Goal: Task Accomplishment & Management: Contribute content

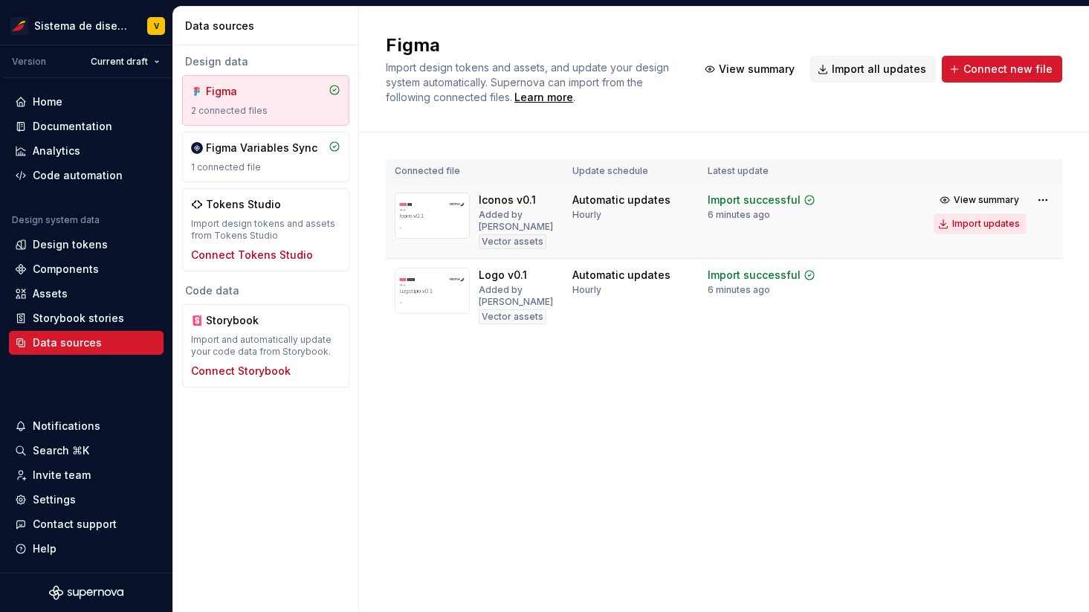
click at [970, 223] on div "Import updates" at bounding box center [986, 224] width 68 height 12
click at [661, 430] on div "Figma Import design tokens and assets, and update your design system automatica…" at bounding box center [724, 309] width 730 height 605
click at [128, 61] on html "Sistema de diseño Iberia V Version Current draft Home Documentation Analytics C…" at bounding box center [544, 306] width 1089 height 612
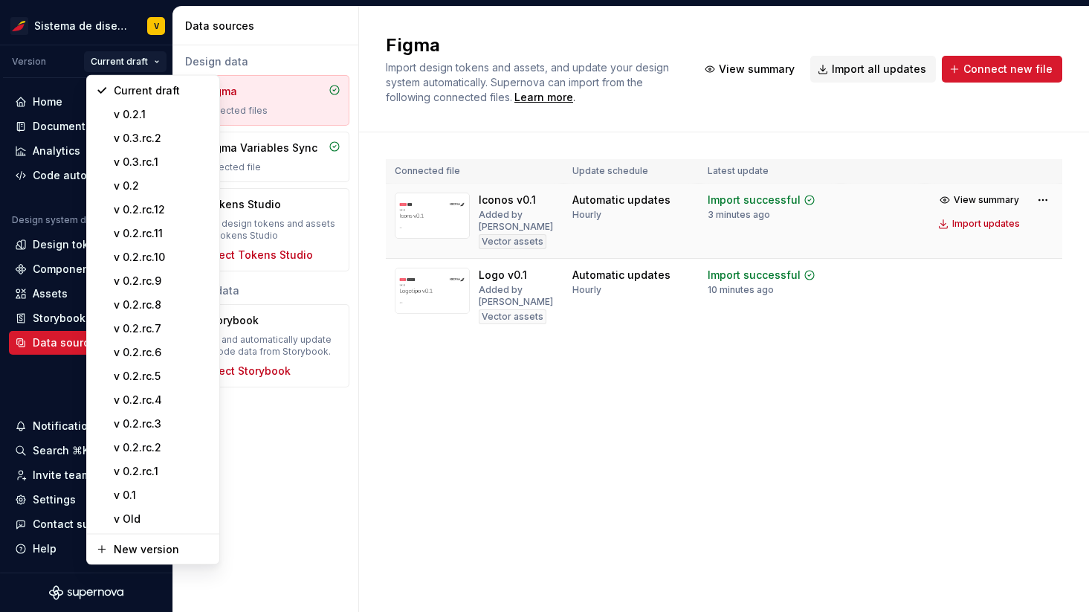
click at [525, 427] on html "Sistema de diseño Iberia V Version Current draft Home Documentation Analytics C…" at bounding box center [544, 306] width 1089 height 612
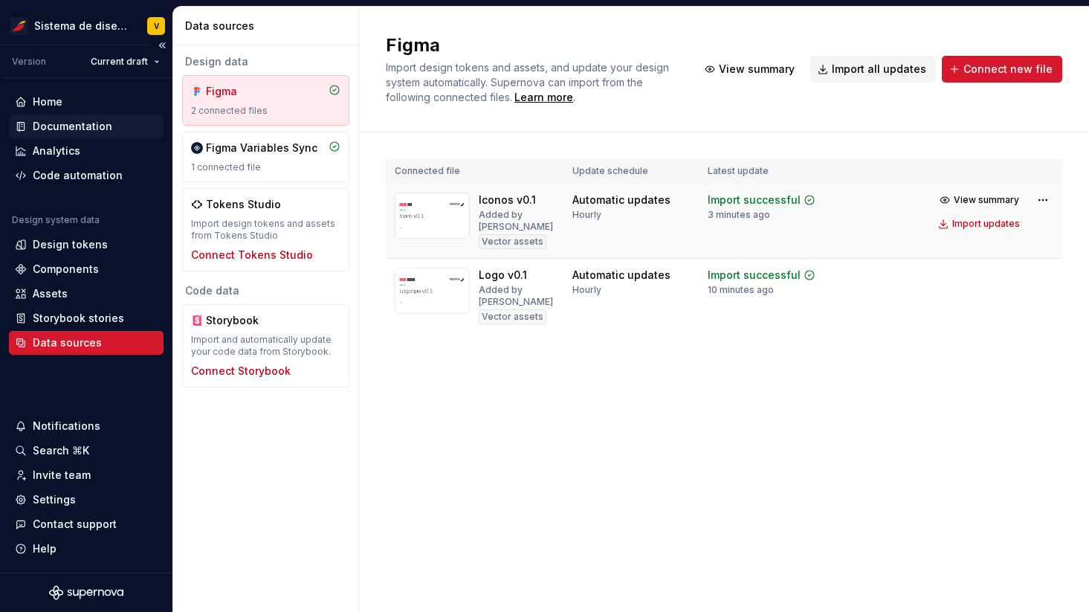
click at [88, 123] on div "Documentation" at bounding box center [73, 126] width 80 height 15
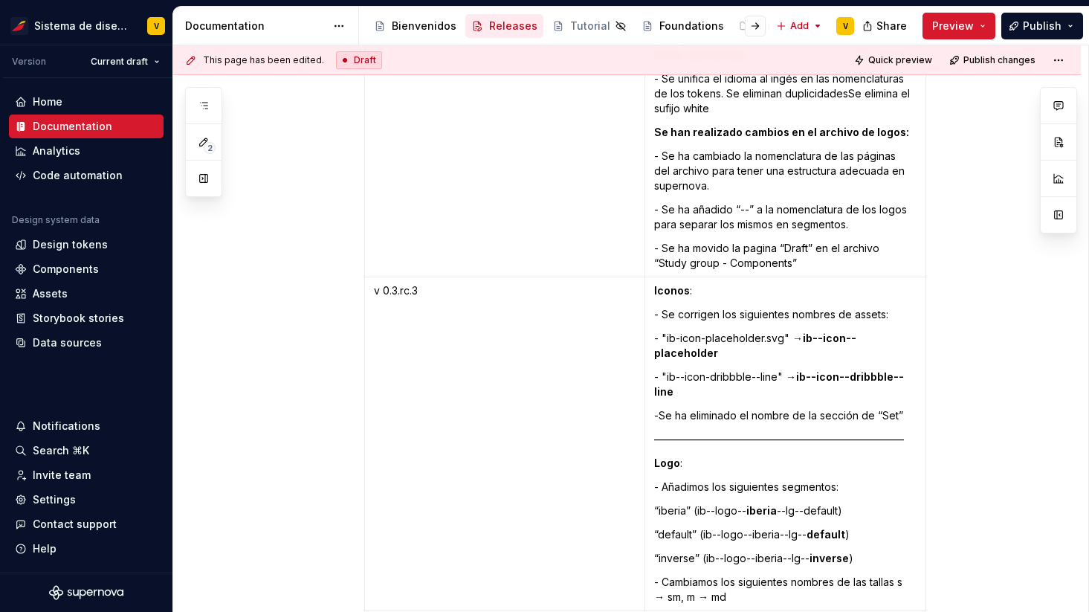
scroll to position [4133, 0]
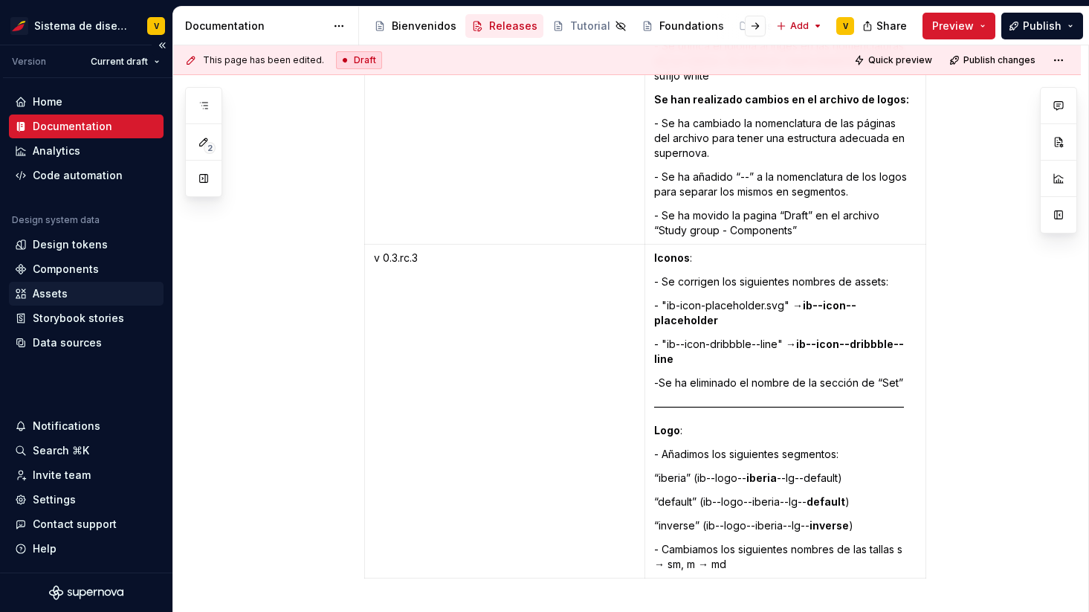
click at [54, 291] on div "Assets" at bounding box center [50, 293] width 35 height 15
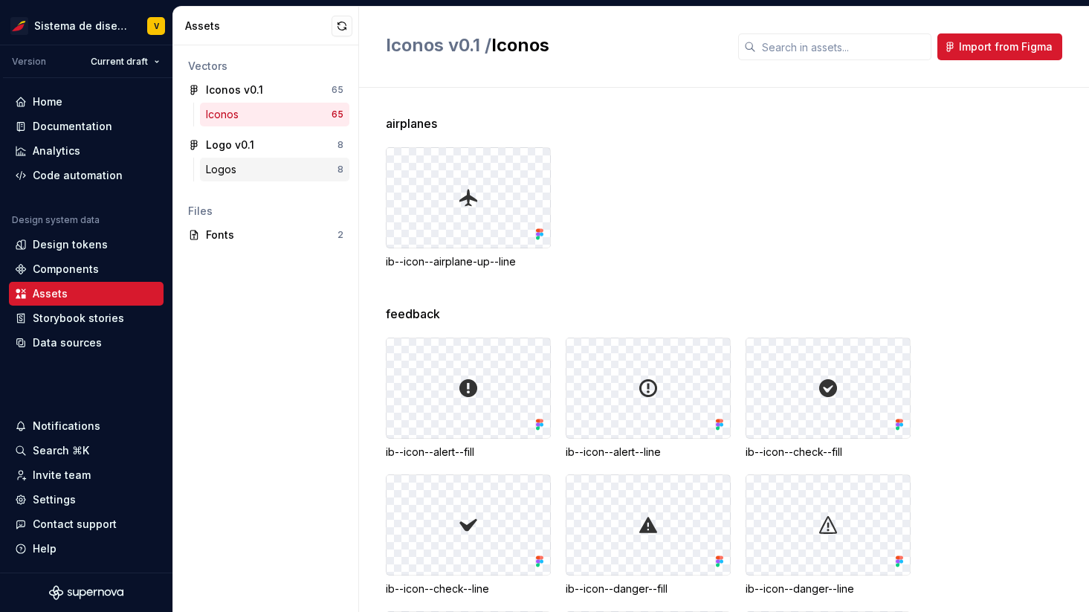
click at [251, 167] on div "Logos" at bounding box center [272, 169] width 132 height 15
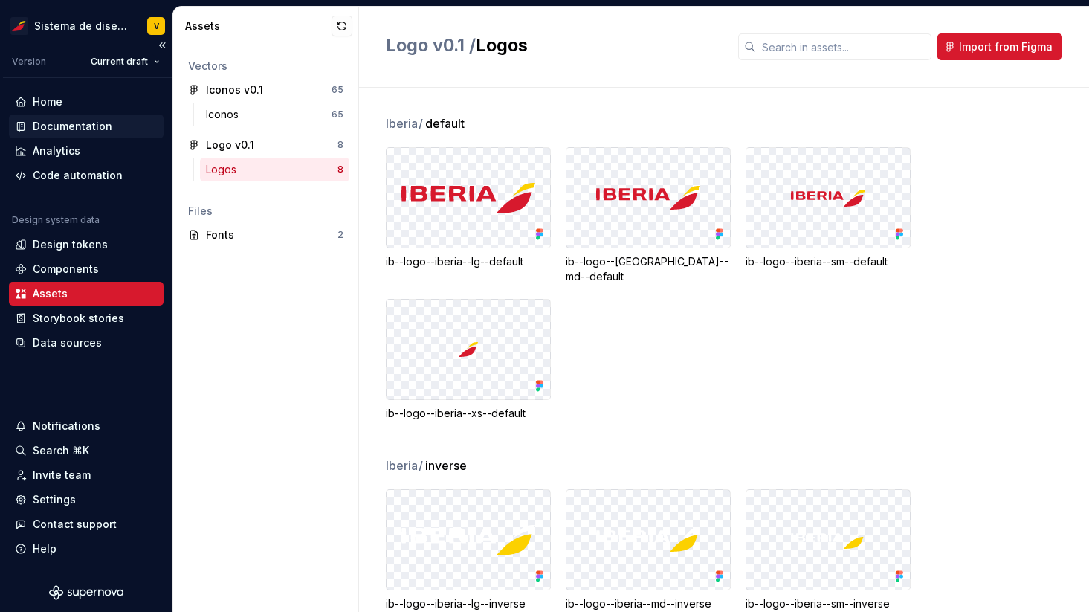
click at [80, 126] on div "Documentation" at bounding box center [73, 126] width 80 height 15
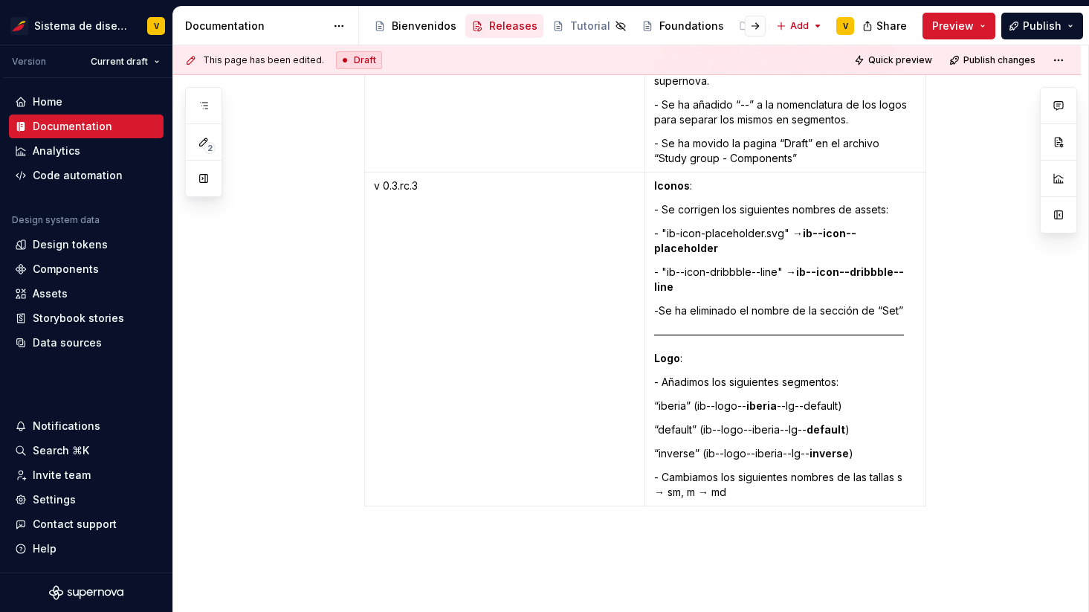
scroll to position [4191, 0]
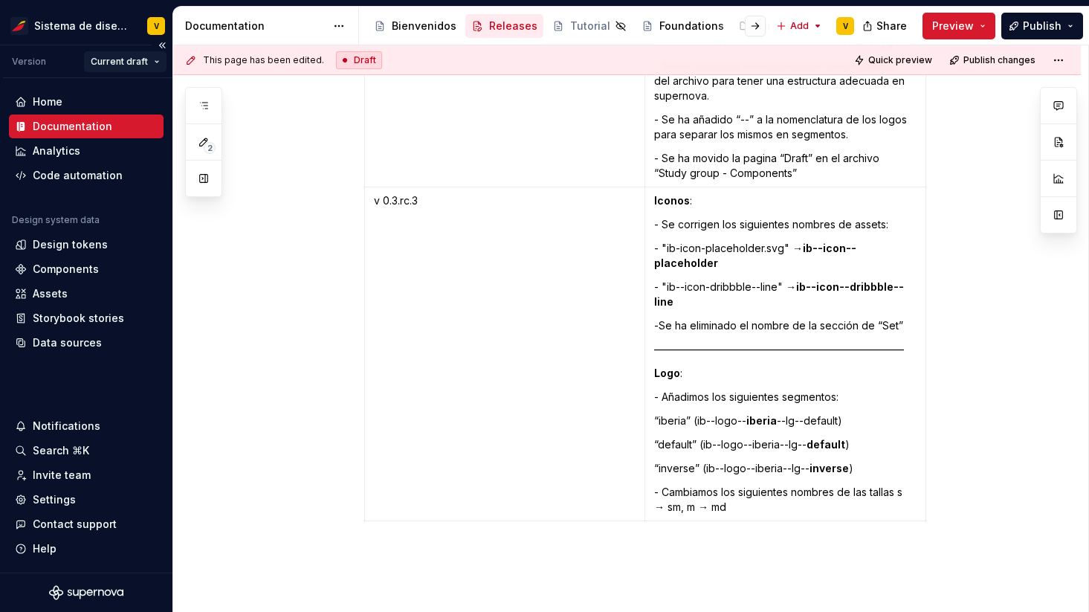
click at [136, 66] on html "Sistema de diseño Iberia V Version Current draft Home Documentation Analytics C…" at bounding box center [544, 306] width 1089 height 612
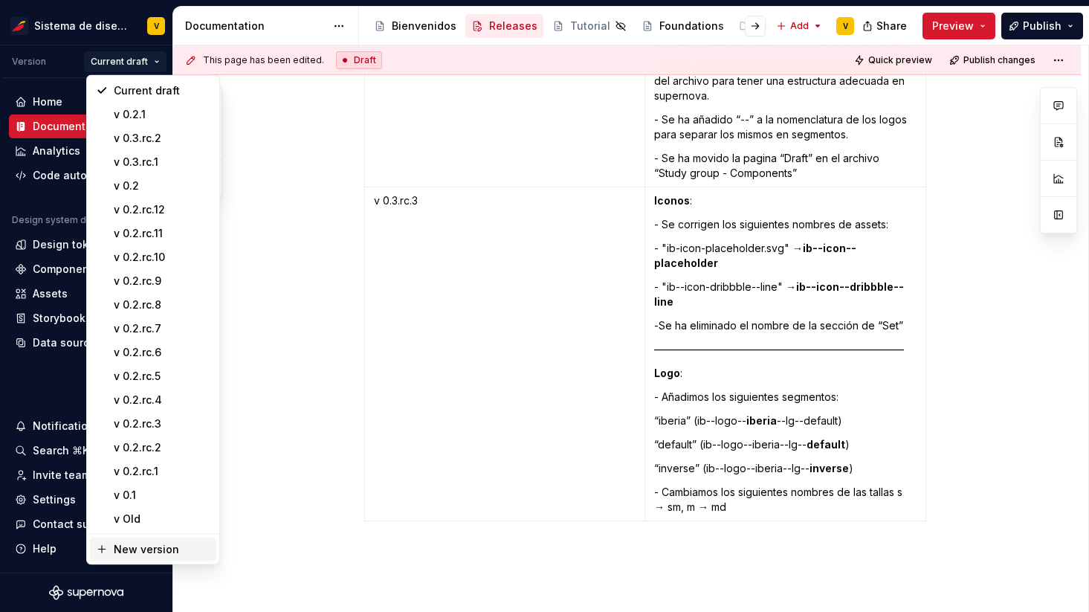
click at [143, 552] on div "New version" at bounding box center [162, 549] width 97 height 15
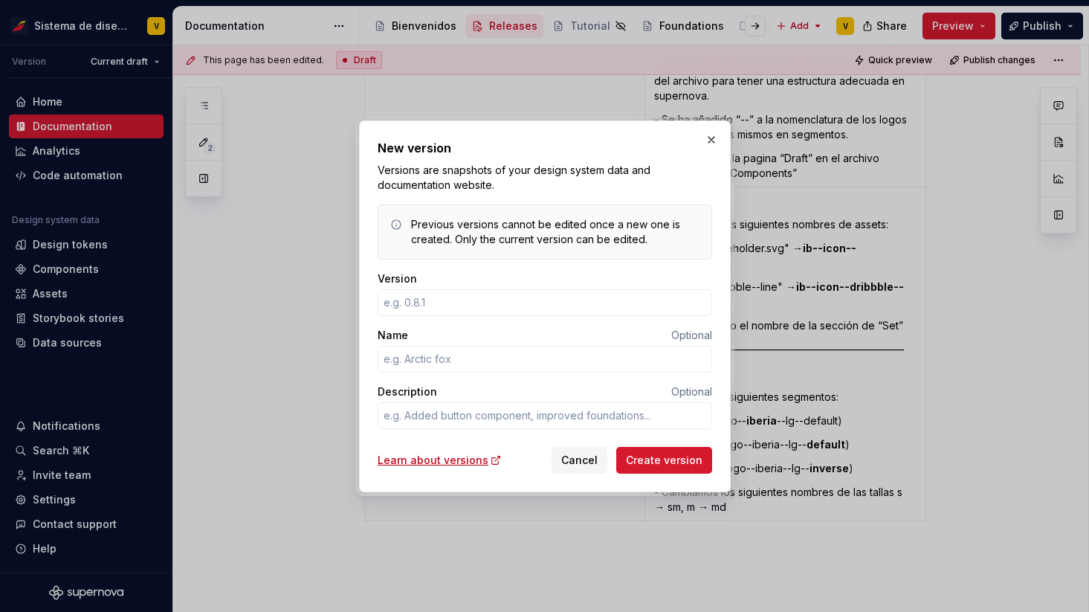
type textarea "*"
click at [412, 301] on input "Version" at bounding box center [545, 302] width 335 height 27
type input "0.2.rc.6"
type textarea "*"
click at [398, 299] on input "0.2.rc.6" at bounding box center [545, 302] width 335 height 27
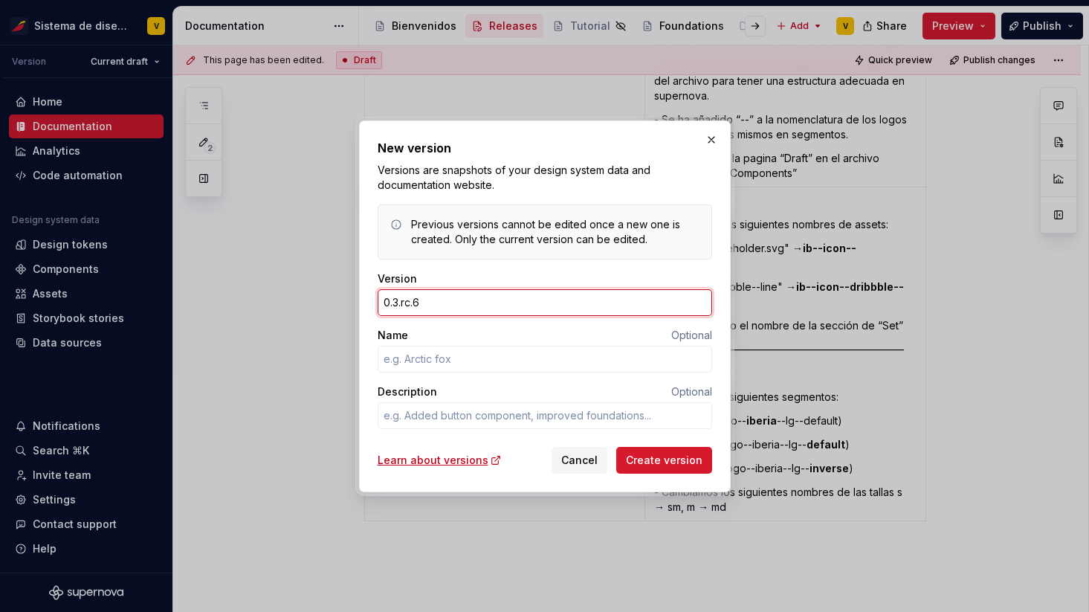
click at [434, 308] on input "0.3.rc.6" at bounding box center [545, 302] width 335 height 27
type input "0.3.rc.3"
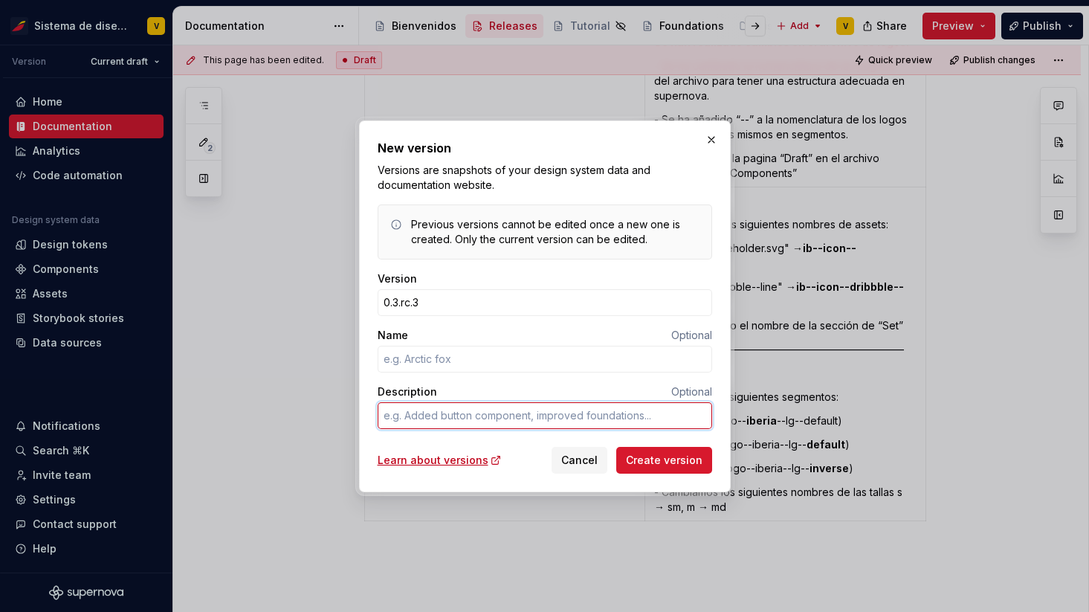
click at [403, 411] on textarea "Description" at bounding box center [545, 415] width 335 height 27
type textarea "*"
type textarea "D"
type textarea "*"
type textarea "DR"
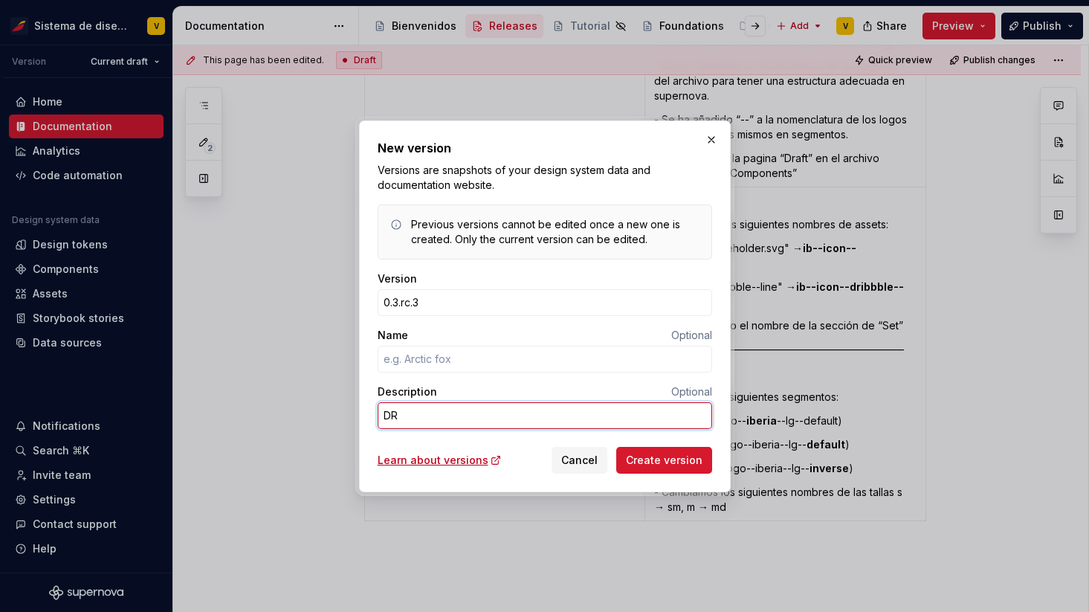
type textarea "*"
type textarea "D"
type textarea "*"
type textarea "DS"
type textarea "*"
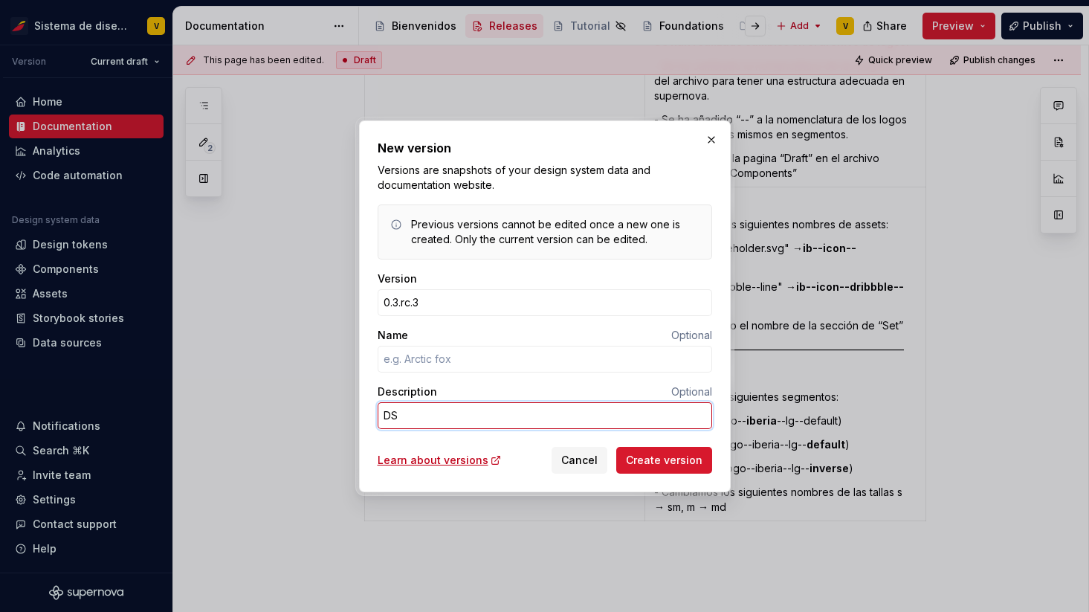
type textarea "DSR"
type textarea "*"
type textarea "DSR"
type textarea "*"
type textarea "DSR 5"
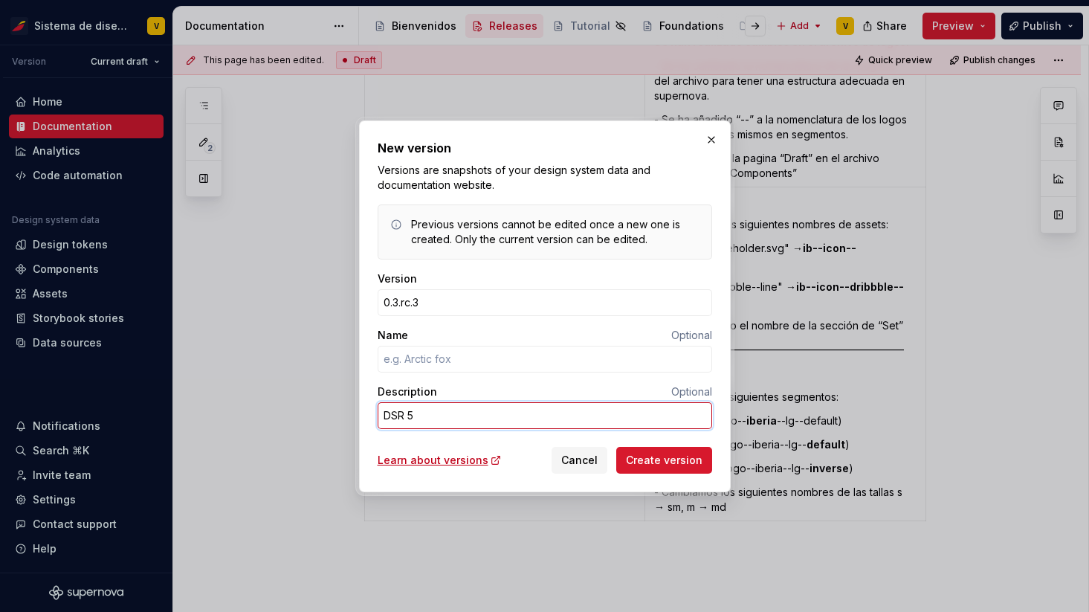
type textarea "*"
type textarea "DSR 58"
type textarea "*"
type textarea "DSR 580"
type textarea "*"
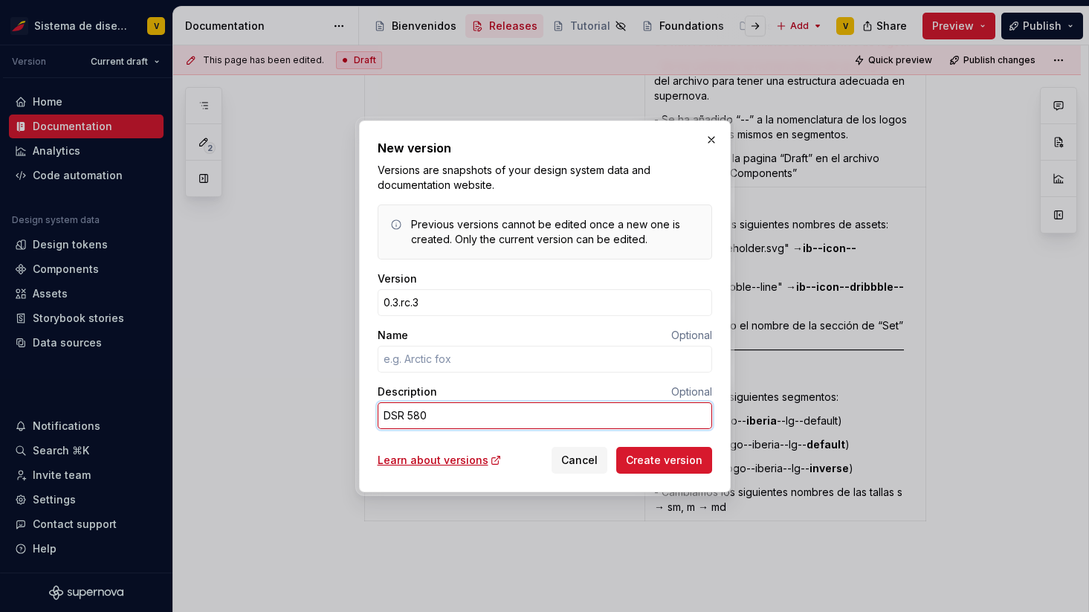
type textarea "DSR 580"
type textarea "*"
type textarea "DSR 580 -"
type textarea "*"
type textarea "DSR 580 -"
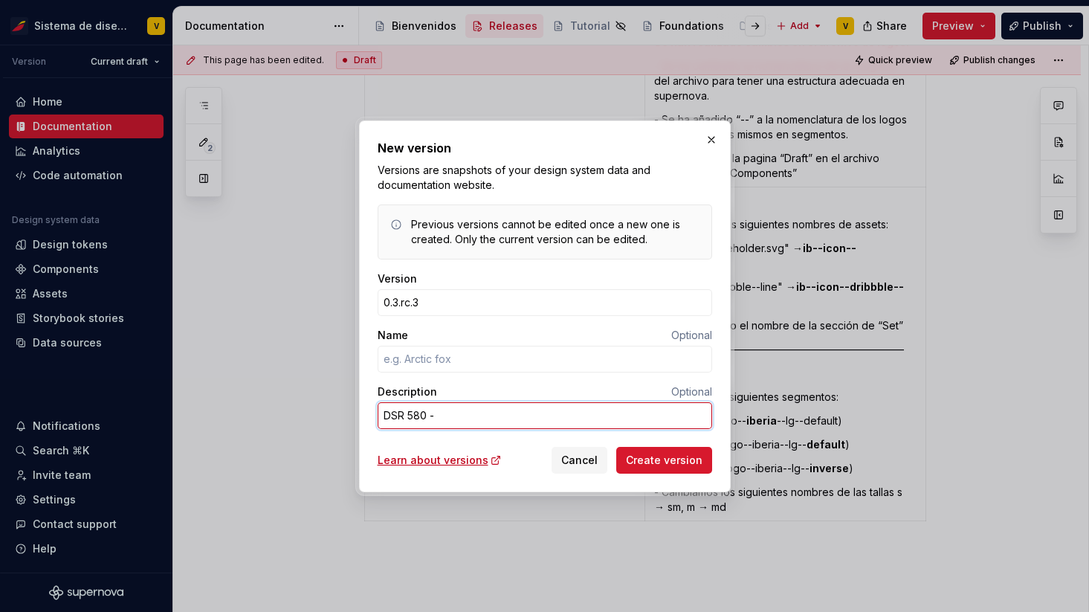
type textarea "*"
type textarea "DSR 580 - 5"
type textarea "*"
type textarea "DSR 580 - 57"
type textarea "*"
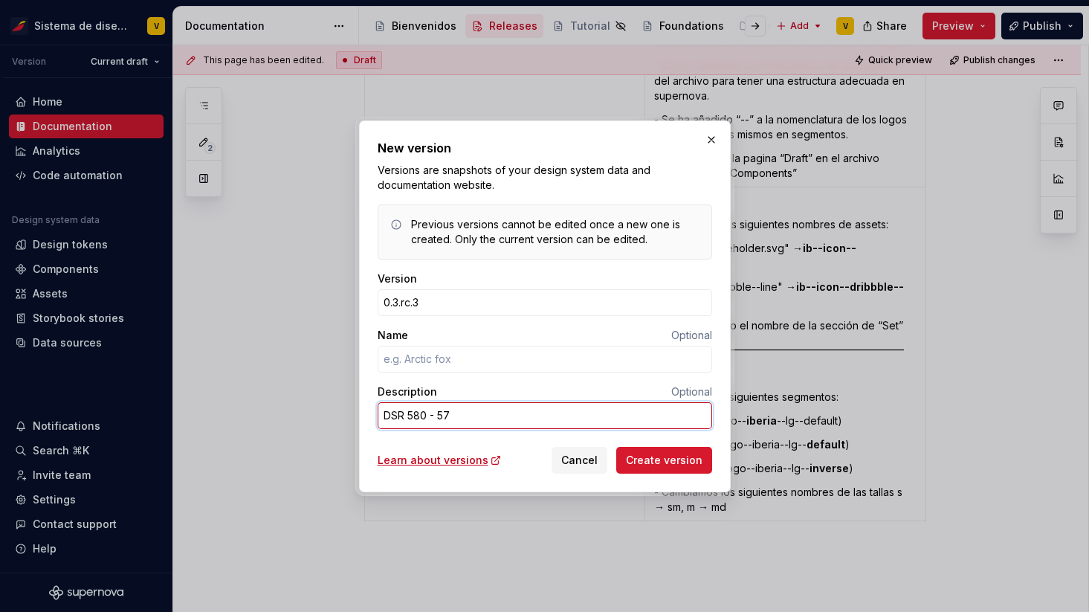
type textarea "DSR 580 - 579"
type textarea "*"
type textarea "DSR 580 - 579"
type textarea "*"
type textarea "DSR 580 - 579 -"
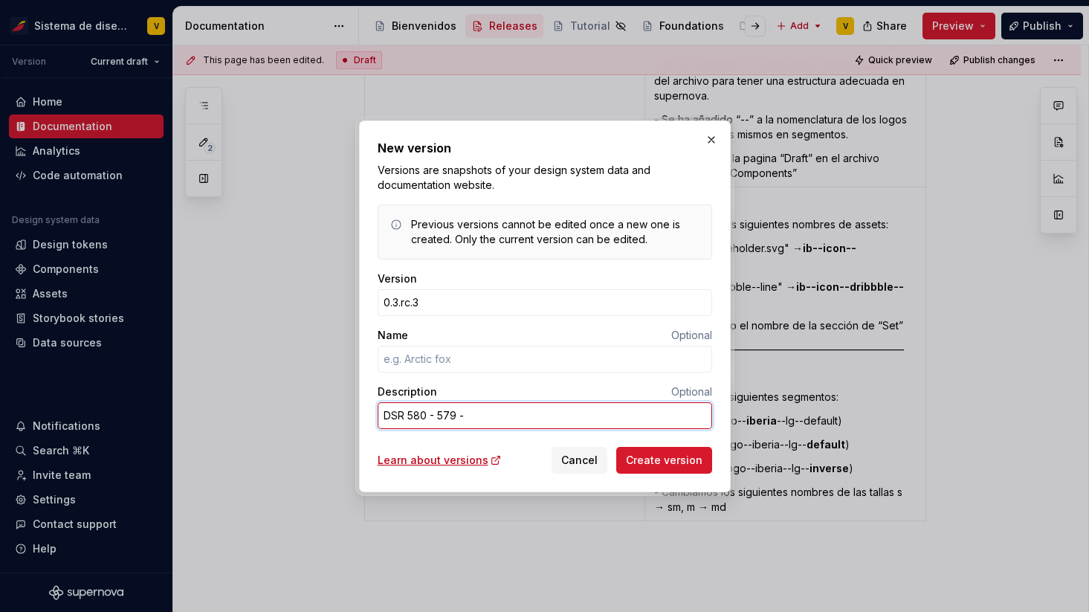
type textarea "*"
type textarea "DSR 580 - 579 -"
type textarea "*"
type textarea "DSR 580 - 579 -"
type textarea "*"
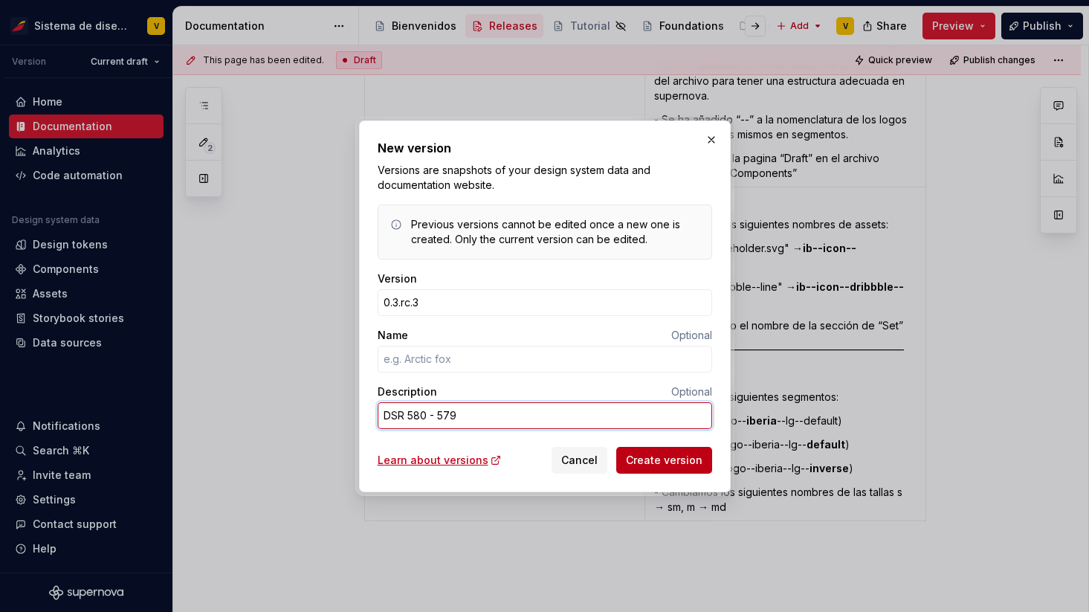
type textarea "DSR 580 - 579"
click at [676, 460] on span "Create version" at bounding box center [664, 460] width 77 height 15
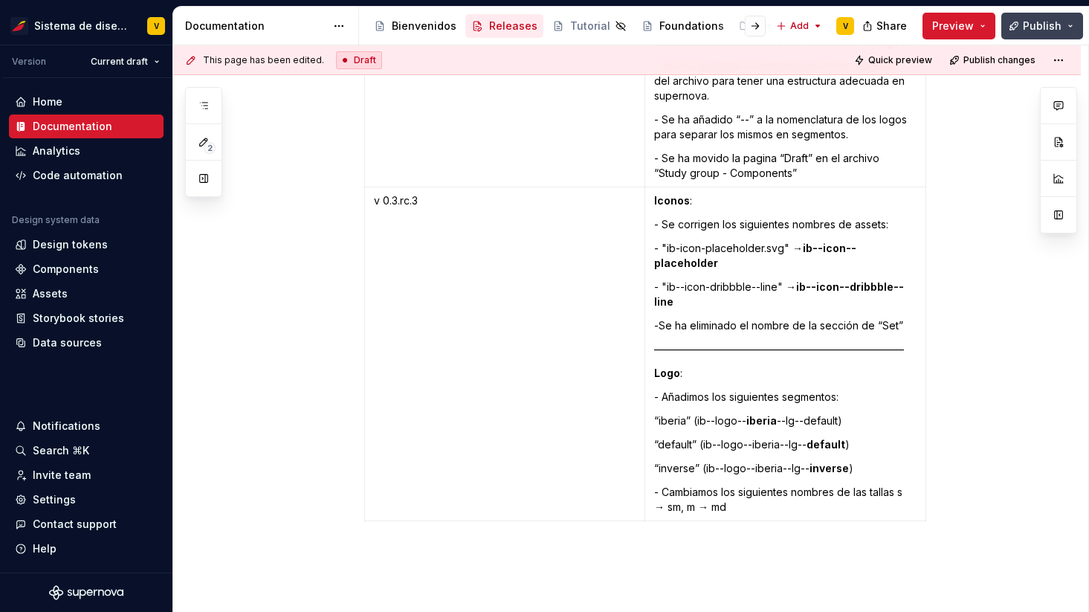
click at [1052, 24] on span "Publish" at bounding box center [1042, 26] width 39 height 15
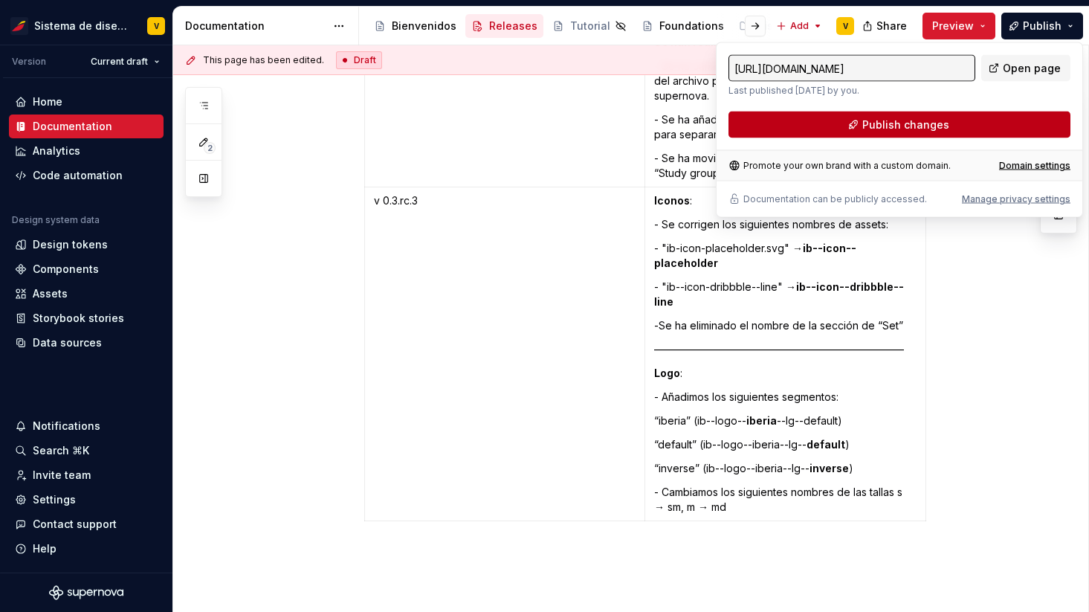
click at [892, 124] on span "Publish changes" at bounding box center [905, 124] width 87 height 15
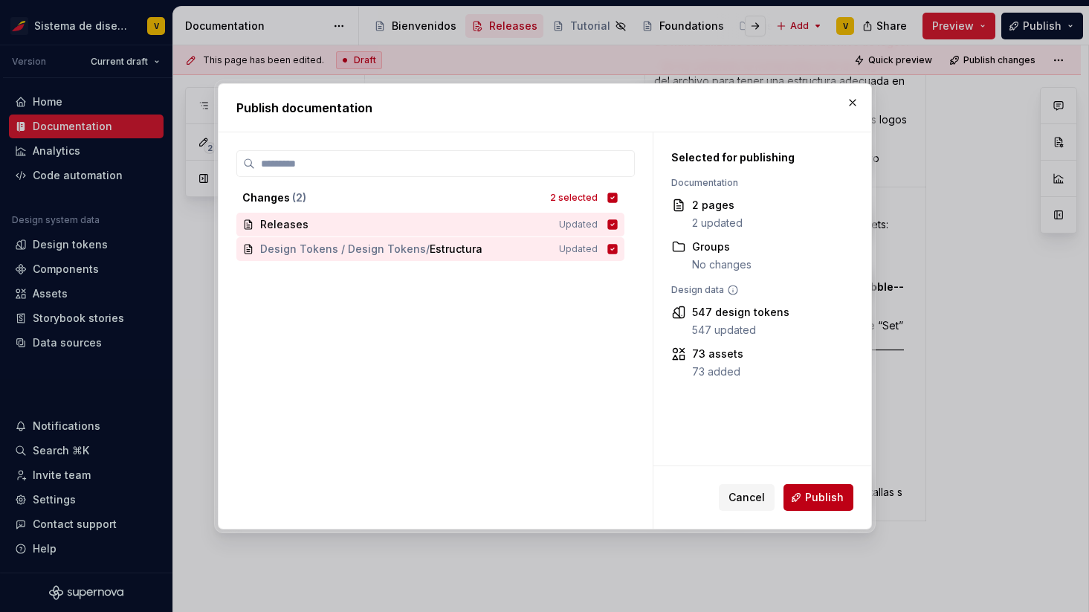
click at [805, 500] on button "Publish" at bounding box center [819, 497] width 70 height 27
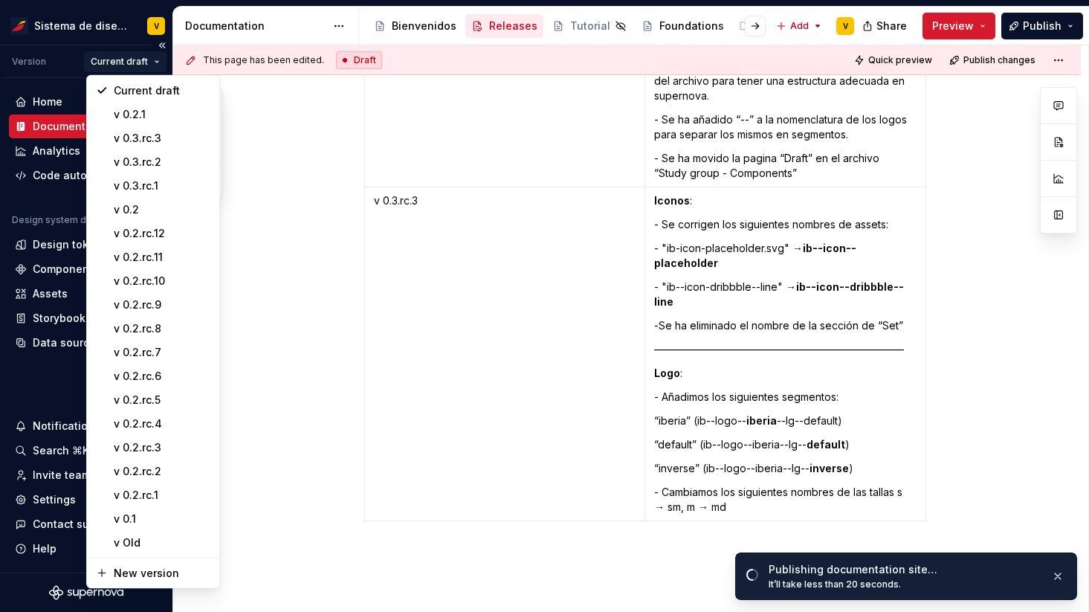
click at [138, 61] on html "Sistema de diseño Iberia V Version Current draft Home Documentation Analytics C…" at bounding box center [544, 306] width 1089 height 612
click at [169, 133] on div "v 0.3.rc.3" at bounding box center [162, 138] width 97 height 15
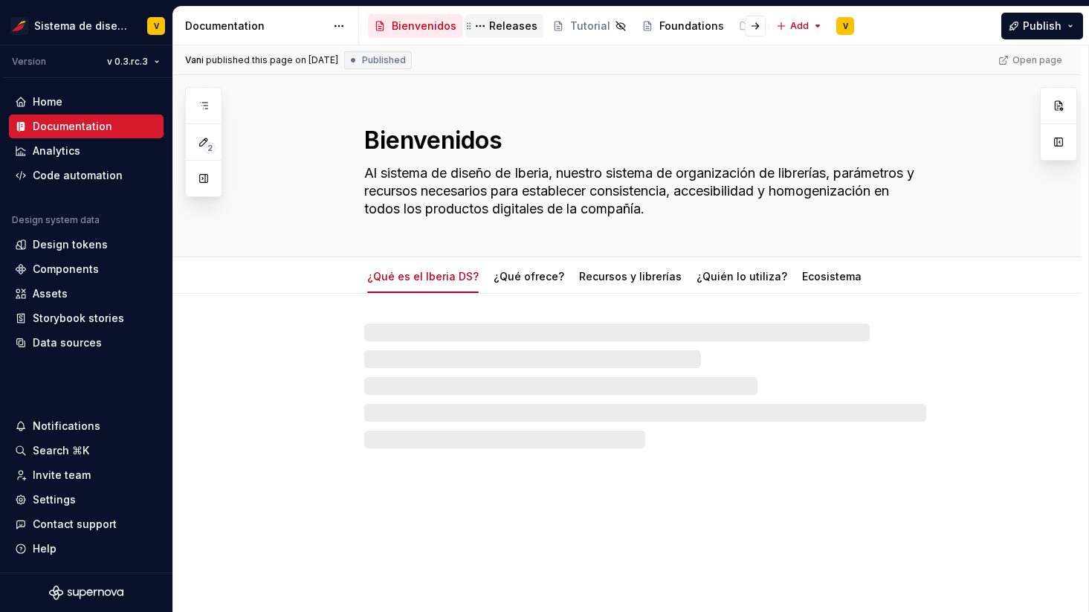
click at [496, 29] on div "Releases" at bounding box center [513, 26] width 48 height 15
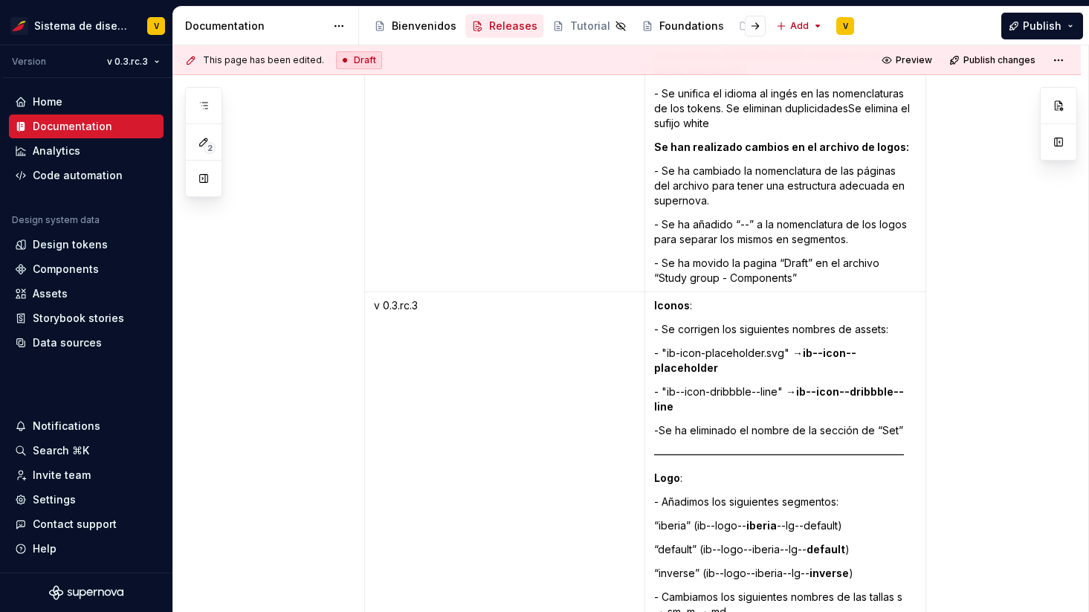
scroll to position [3926, 0]
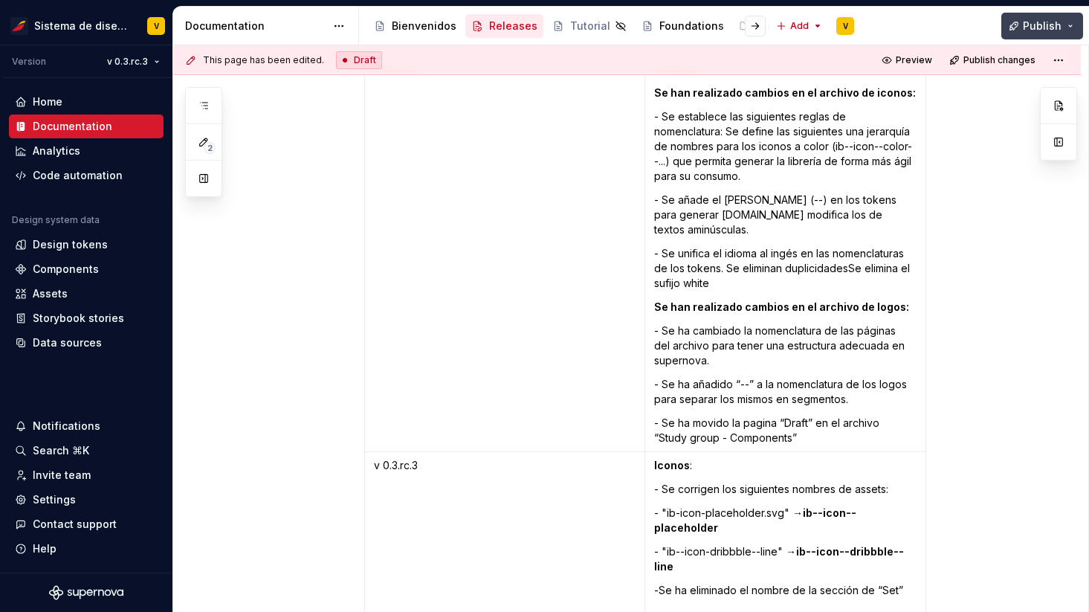
click at [1021, 22] on button "Publish" at bounding box center [1042, 26] width 82 height 27
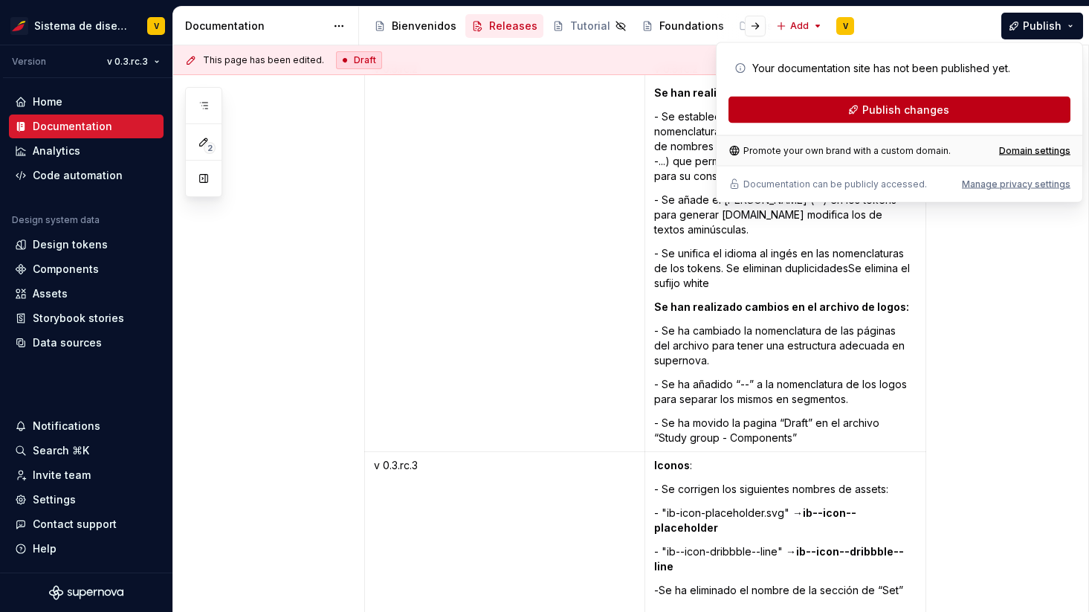
click at [860, 109] on button "Publish changes" at bounding box center [900, 110] width 342 height 27
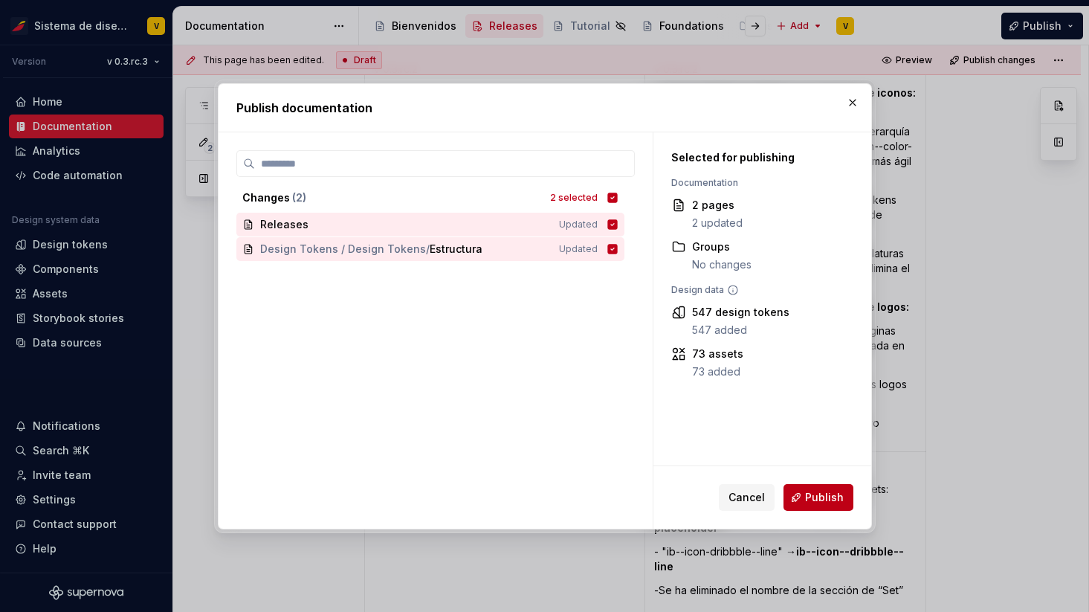
click at [812, 495] on span "Publish" at bounding box center [824, 497] width 39 height 15
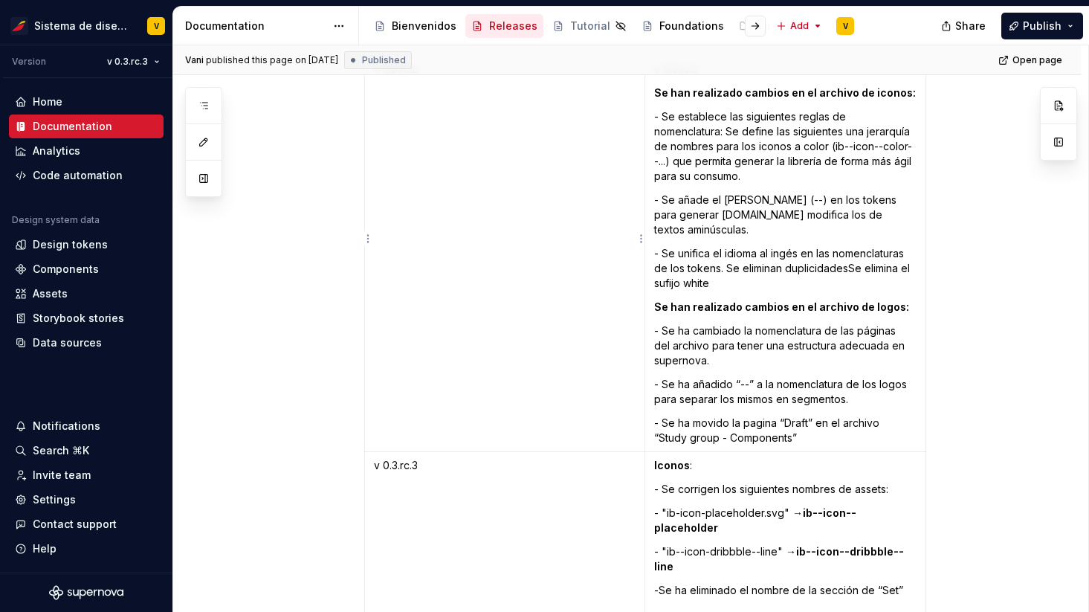
type textarea "*"
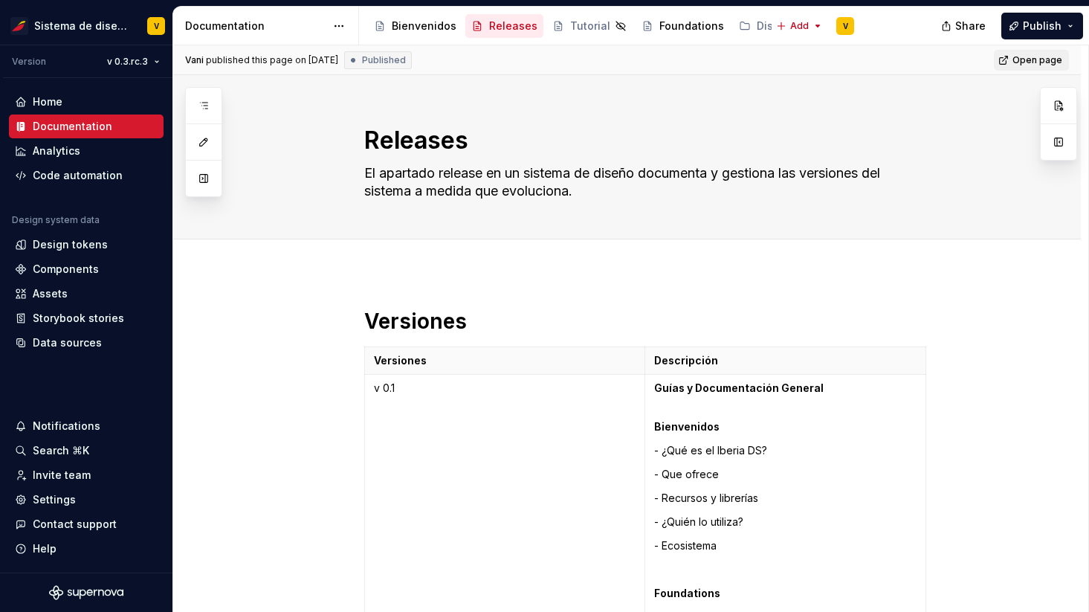
click at [1039, 61] on span "Open page" at bounding box center [1038, 60] width 50 height 12
type textarea "*"
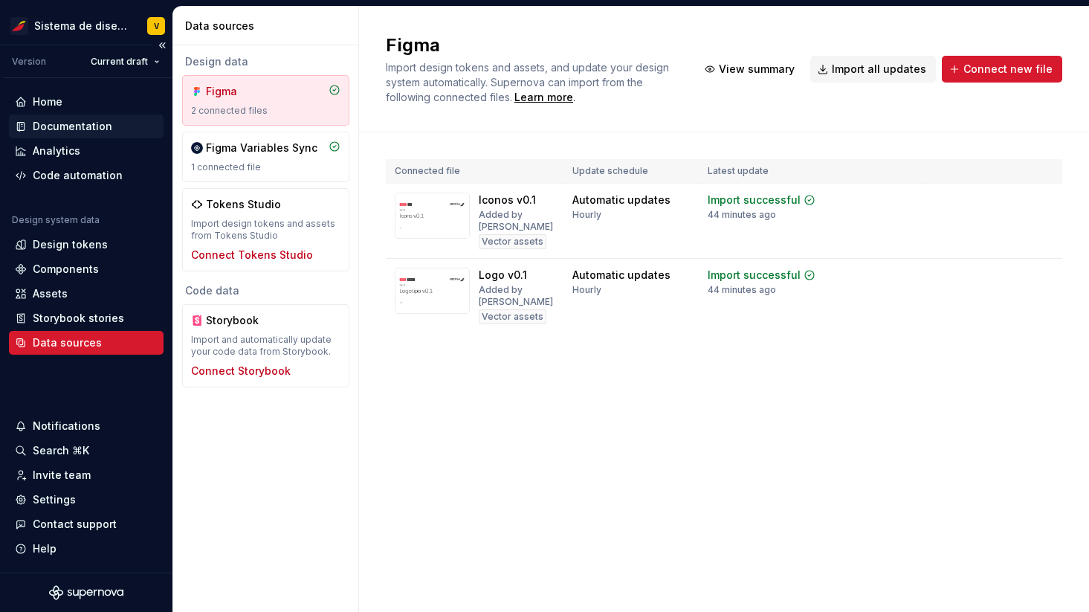
click at [52, 128] on div "Documentation" at bounding box center [73, 126] width 80 height 15
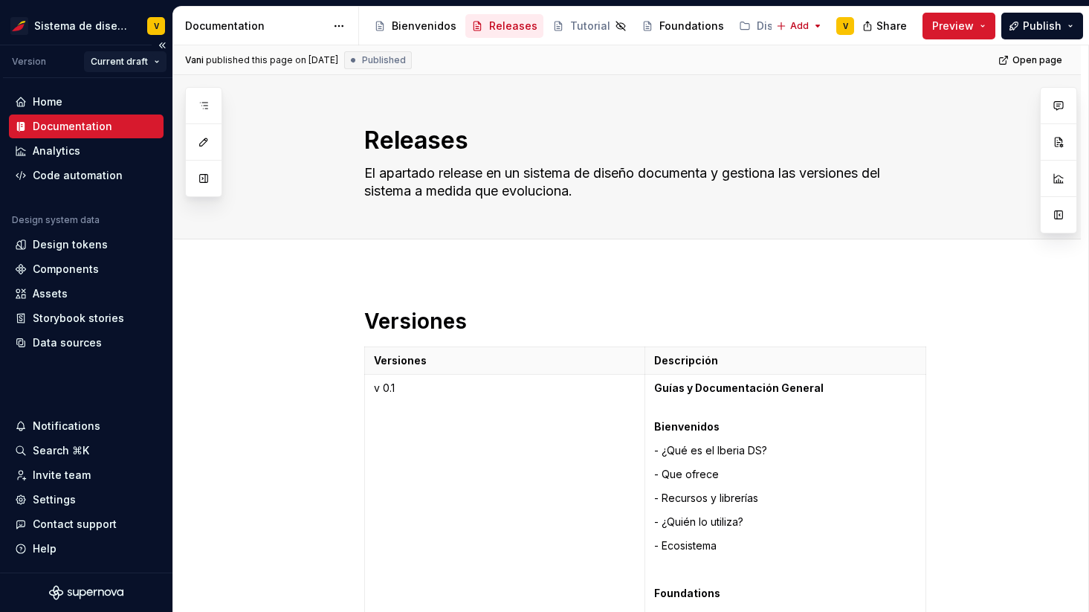
click at [141, 62] on html "Sistema de diseño Iberia V Version Current draft Home Documentation Analytics C…" at bounding box center [544, 306] width 1089 height 612
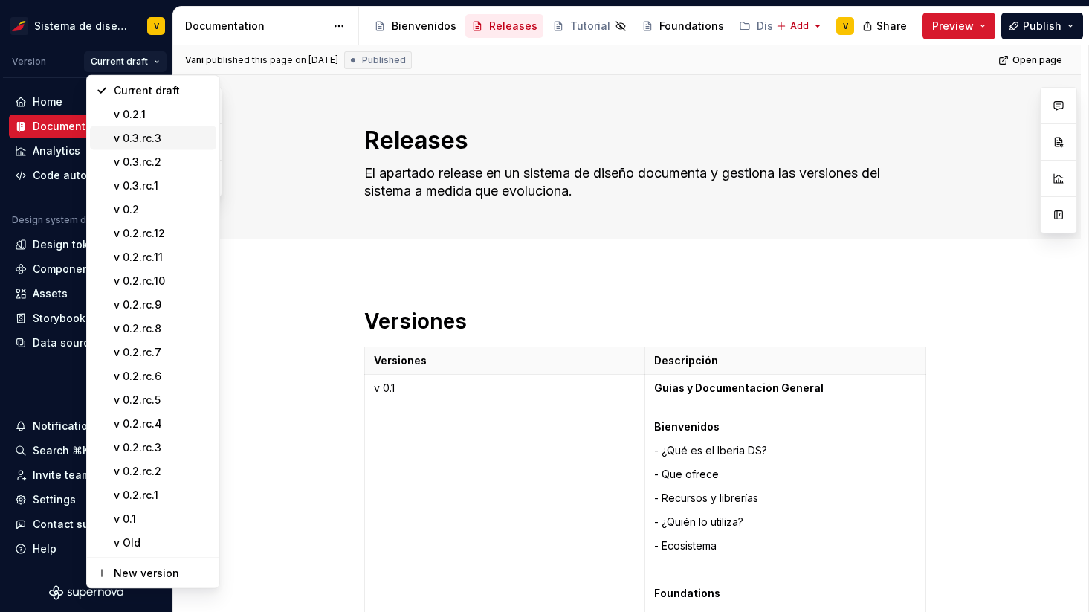
click at [169, 140] on div "v 0.3.rc.3" at bounding box center [162, 138] width 97 height 15
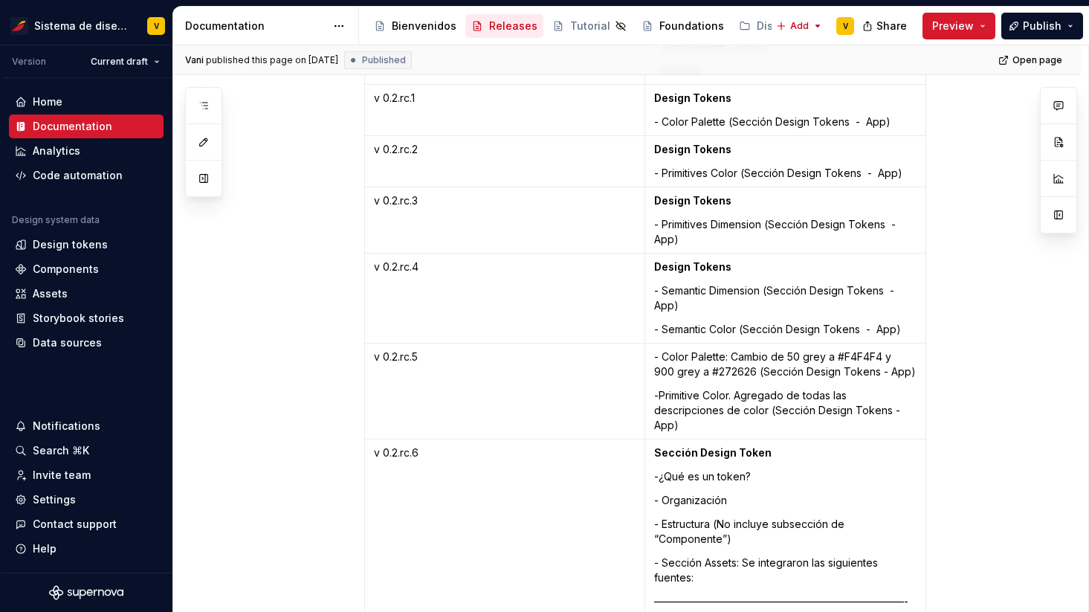
scroll to position [1088, 0]
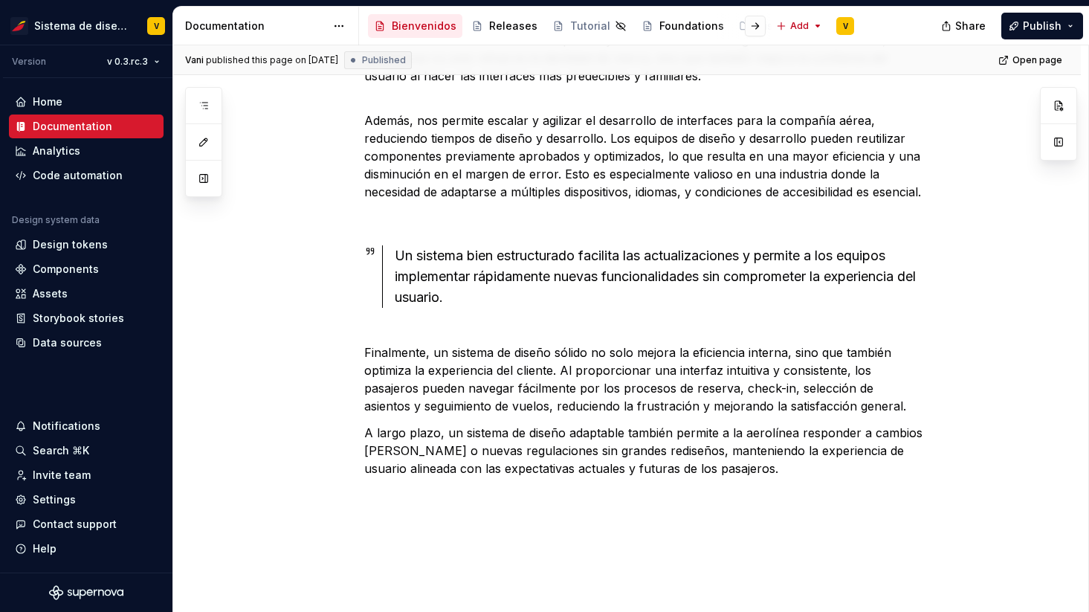
scroll to position [555, 0]
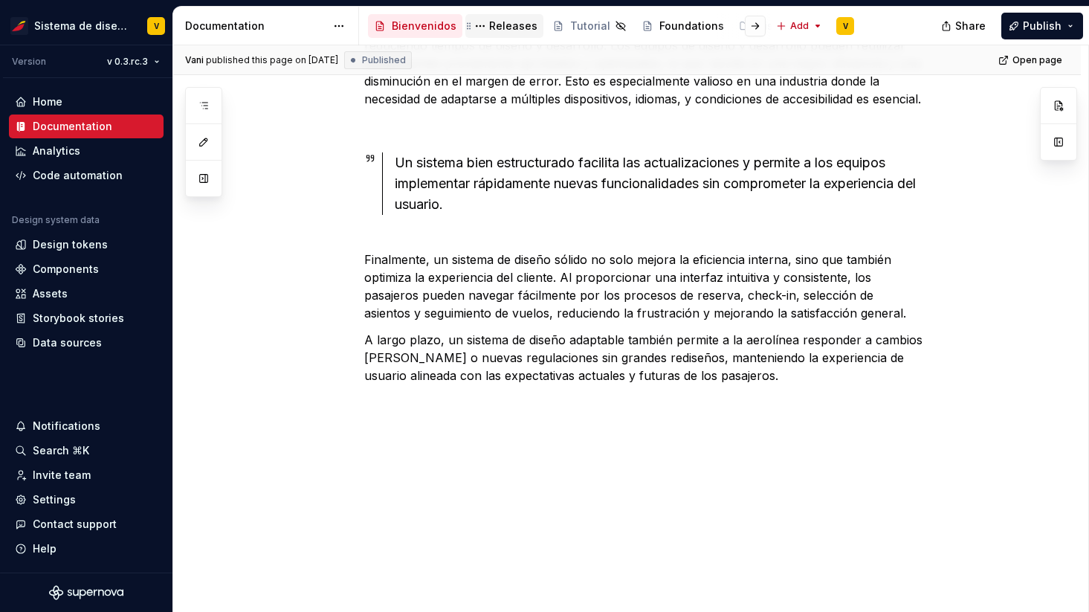
click at [497, 23] on div "Releases" at bounding box center [513, 26] width 48 height 15
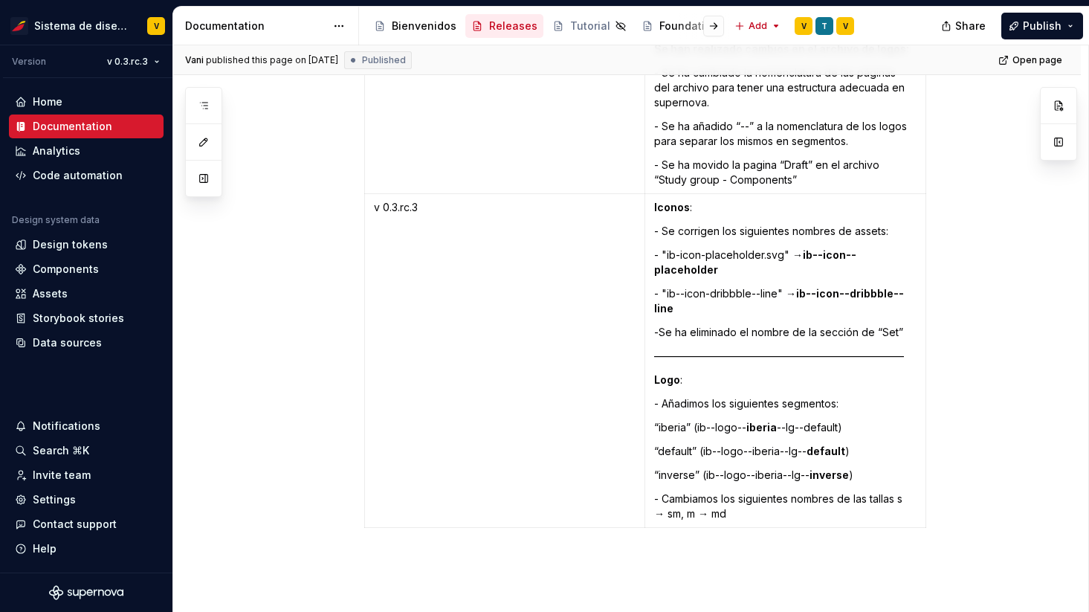
scroll to position [4173, 0]
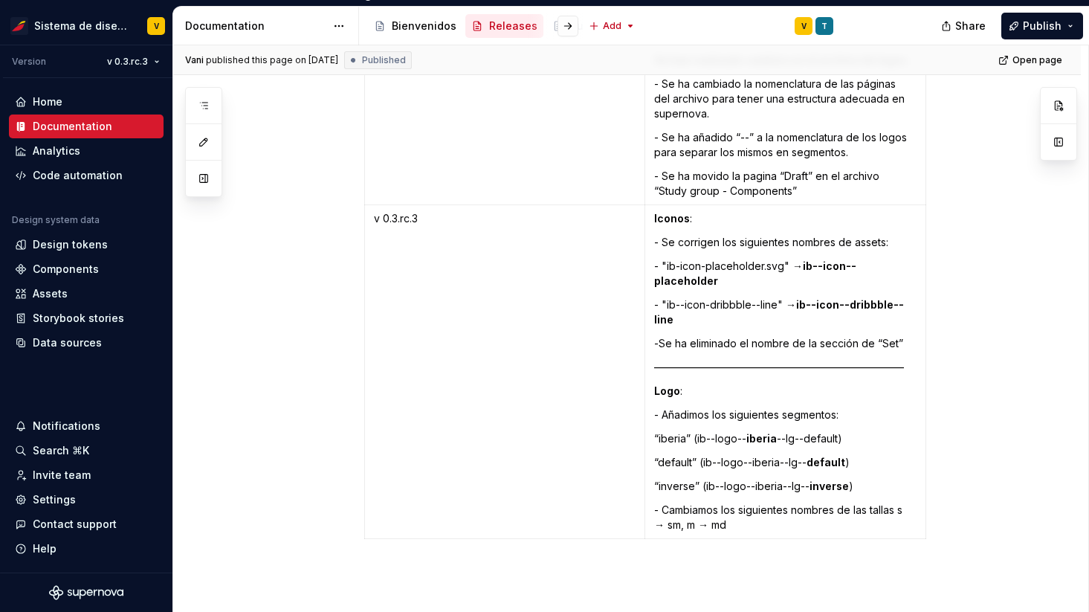
type textarea "*"
